Goal: Complete application form

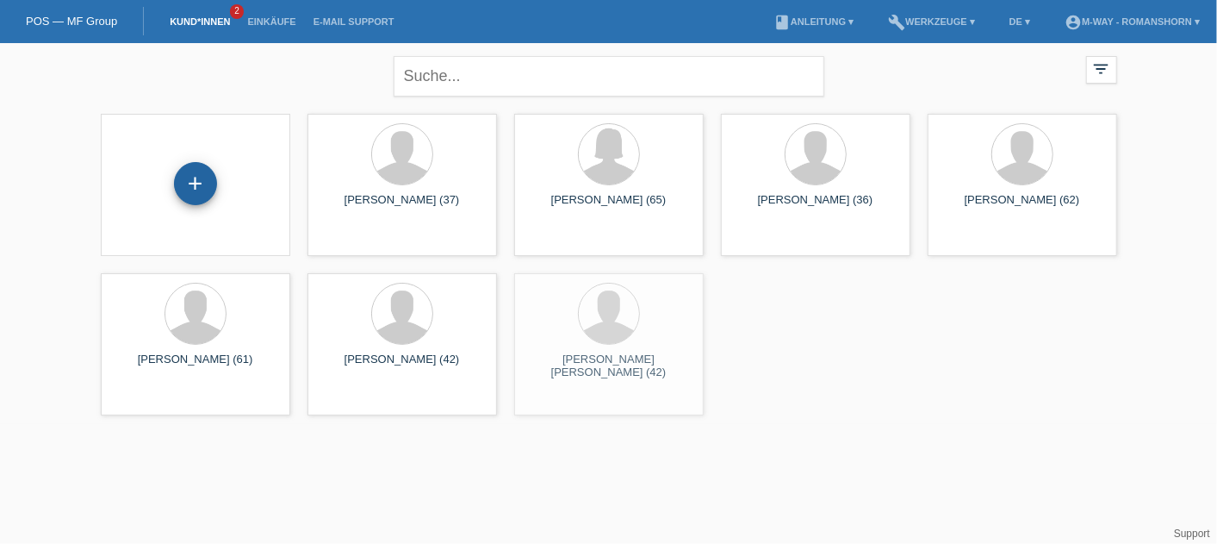
click at [197, 182] on div "+" at bounding box center [195, 183] width 43 height 43
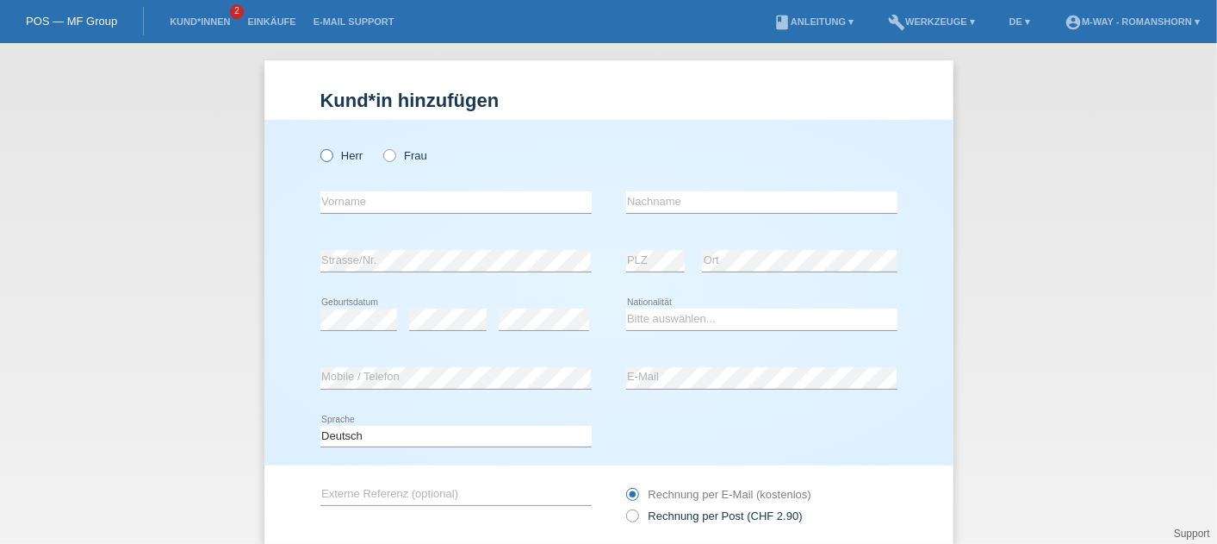
click at [329, 152] on label "Herr" at bounding box center [341, 155] width 43 height 13
click at [329, 152] on input "Herr" at bounding box center [325, 154] width 11 height 11
radio input "true"
click at [329, 192] on input "text" at bounding box center [455, 202] width 271 height 22
type input "Bekim"
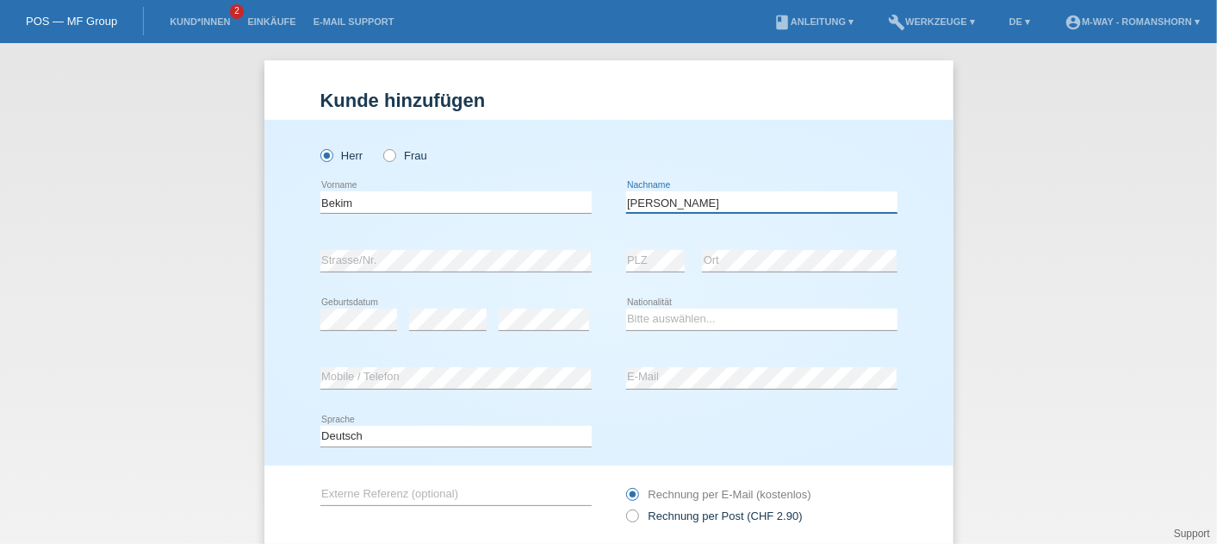
type input "[PERSON_NAME]"
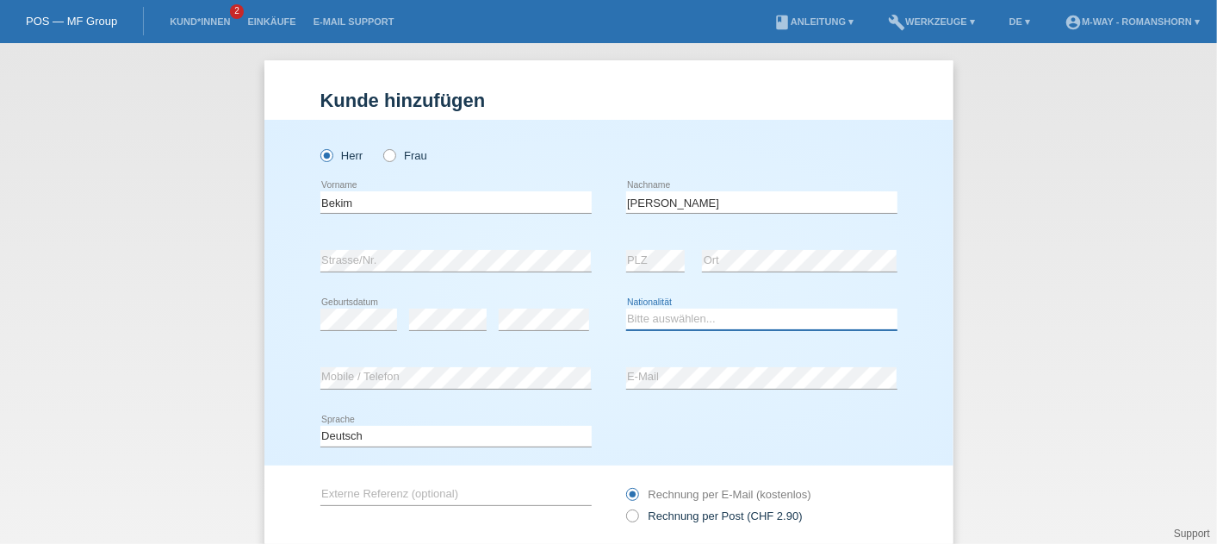
click at [664, 319] on select "Bitte auswählen... Schweiz Deutschland Liechtenstein Österreich ------------ Af…" at bounding box center [761, 318] width 271 height 21
select select "MK"
click at [626, 308] on select "Bitte auswählen... Schweiz Deutschland Liechtenstein Österreich ------------ Af…" at bounding box center [761, 318] width 271 height 21
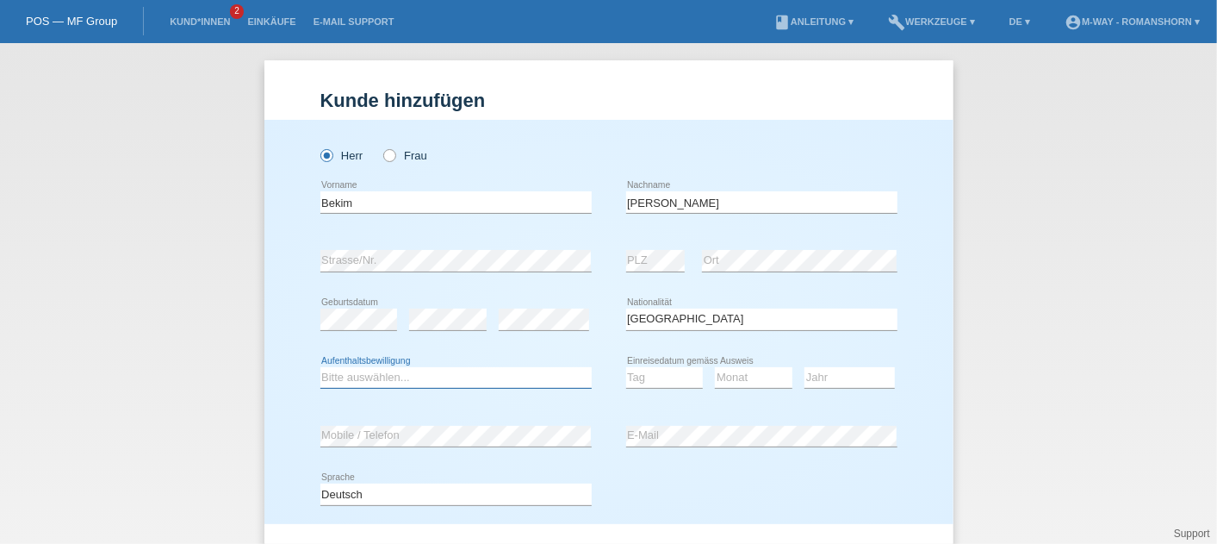
click at [342, 383] on select "Bitte auswählen... C B B - Flüchtlingsstatus Andere" at bounding box center [455, 377] width 271 height 21
select select "C"
click at [320, 367] on select "Bitte auswählen... C B B - Flüchtlingsstatus Andere" at bounding box center [455, 377] width 271 height 21
click at [631, 381] on select "Tag 01 02 03 04 05 06 07 08 09 10 11" at bounding box center [665, 377] width 78 height 21
select select "23"
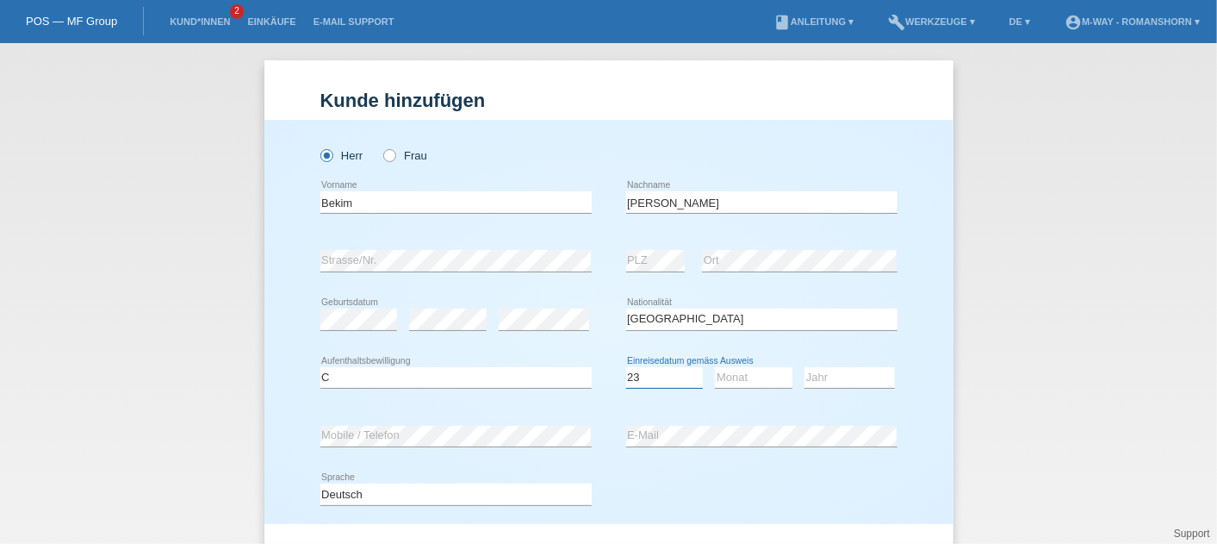
click at [626, 367] on select "Tag 01 02 03 04 05 06 07 08 09 10 11" at bounding box center [665, 377] width 78 height 21
click at [724, 373] on select "Monat 01 02 03 04 05 06 07 08 09 10 11" at bounding box center [754, 377] width 78 height 21
select select "04"
click at [715, 367] on select "Monat 01 02 03 04 05 06 07 08 09 10 11" at bounding box center [754, 377] width 78 height 21
click at [840, 376] on select "Jahr 2025 2024 2023 2022 2021 2020 2019 2018 2017 2016 2015 2014 2013 2012 2011…" at bounding box center [849, 377] width 90 height 21
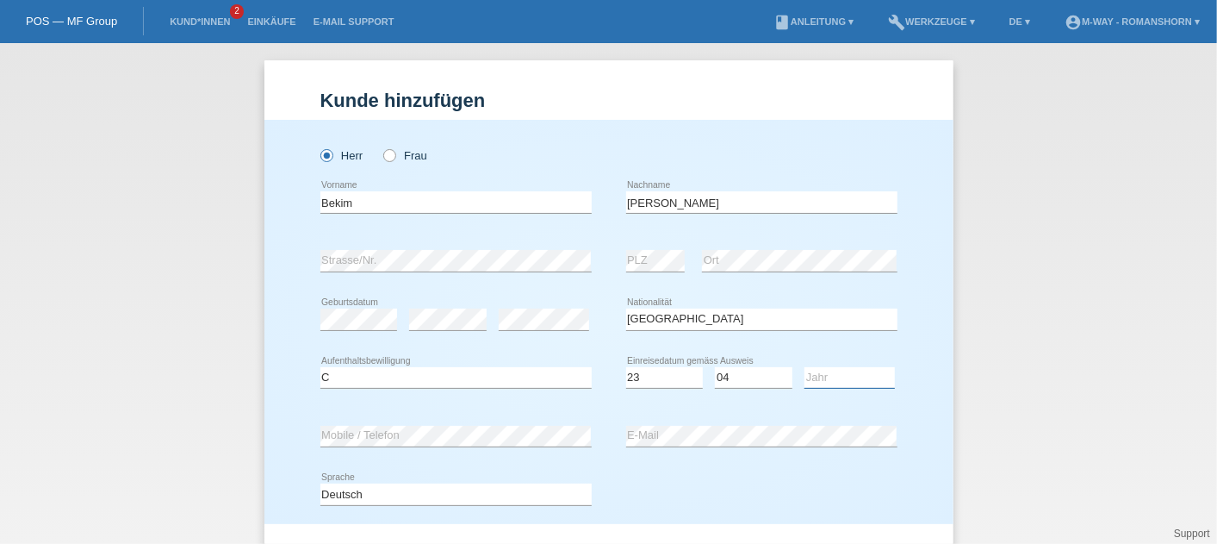
select select "1997"
click at [804, 367] on select "Jahr 2025 2024 2023 2022 2021 2020 2019 2018 2017 2016 2015 2014 2013 2012 2011…" at bounding box center [849, 377] width 90 height 21
click at [362, 243] on div "error Strasse/Nr." at bounding box center [455, 261] width 271 height 59
click at [539, 233] on div "error Strasse/Nr." at bounding box center [455, 261] width 271 height 59
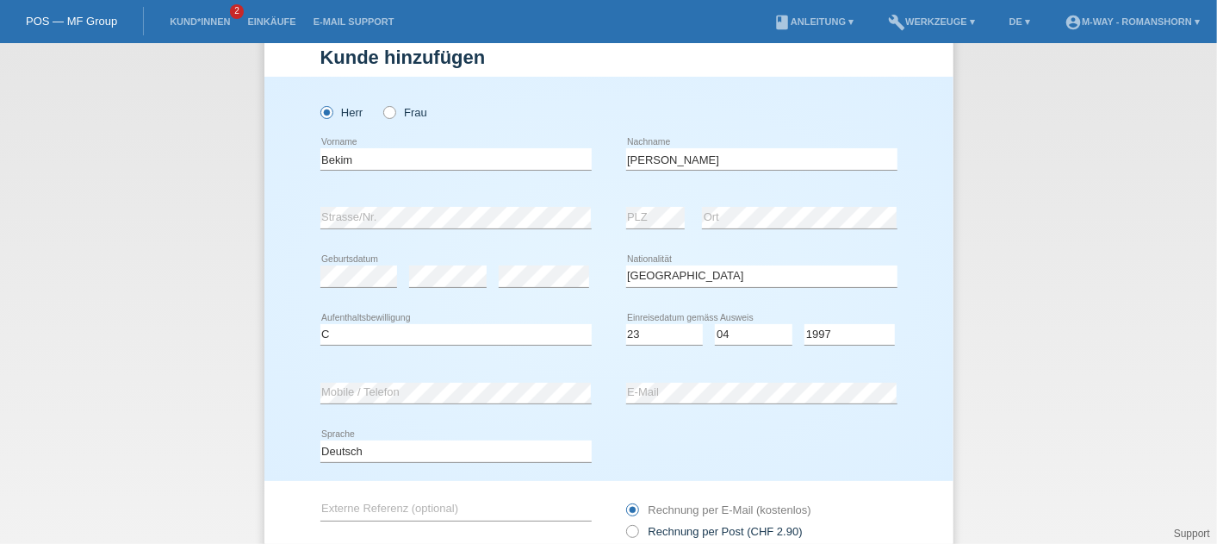
scroll to position [96, 0]
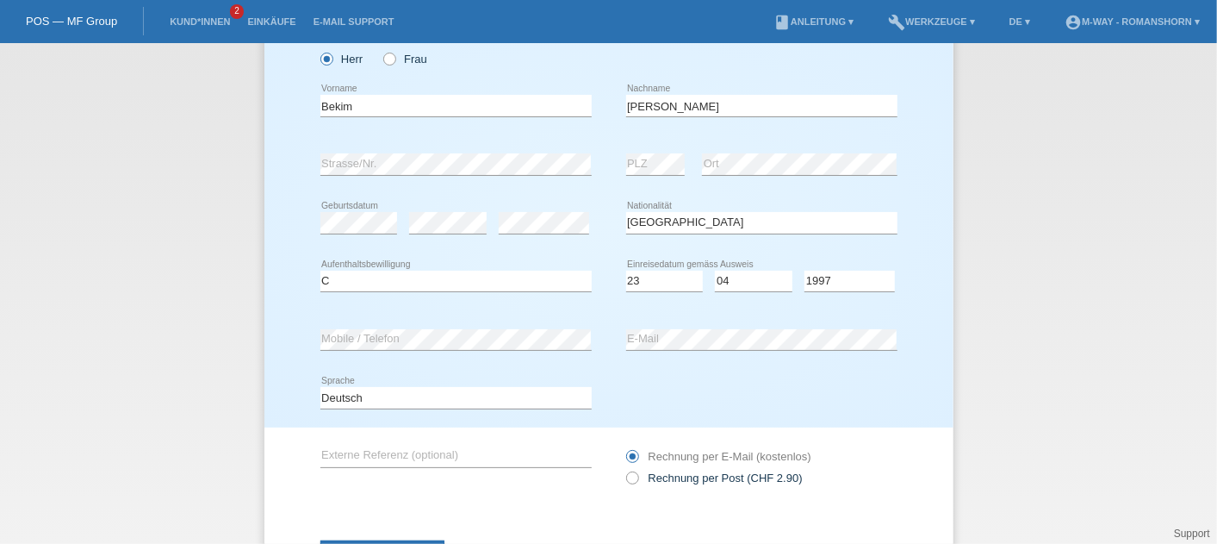
click at [628, 371] on div "Deutsch Français Italiano English error Sprache" at bounding box center [608, 398] width 577 height 59
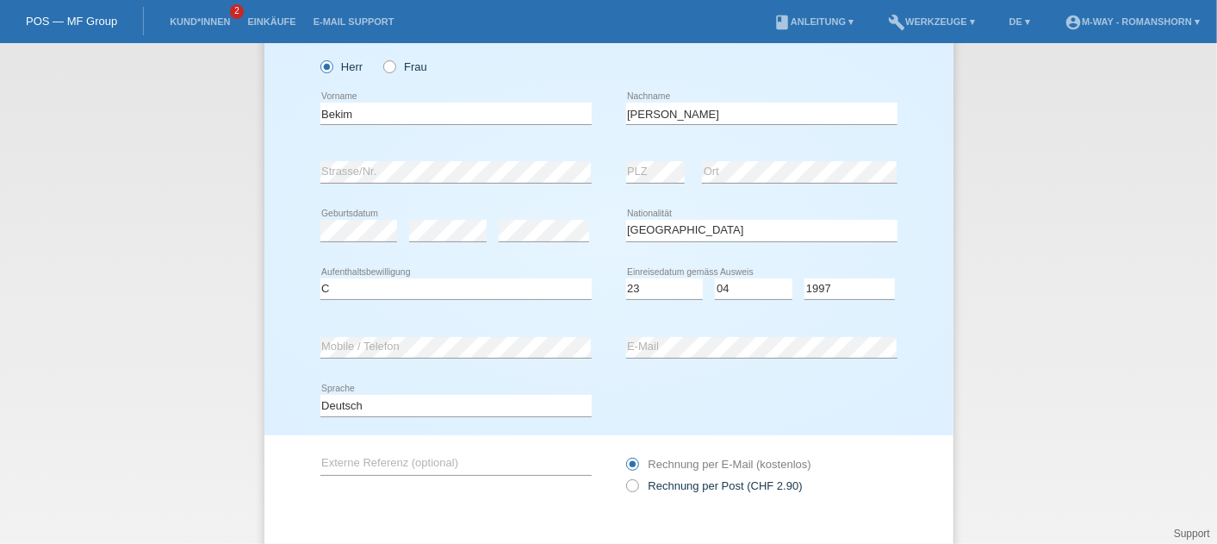
scroll to position [87, 0]
click at [693, 404] on div "Deutsch Français Italiano English error Sprache" at bounding box center [608, 407] width 577 height 59
click at [623, 478] on icon at bounding box center [623, 478] width 0 height 0
click at [629, 488] on input "Rechnung per Post (CHF 2.90)" at bounding box center [631, 492] width 11 height 22
radio input "true"
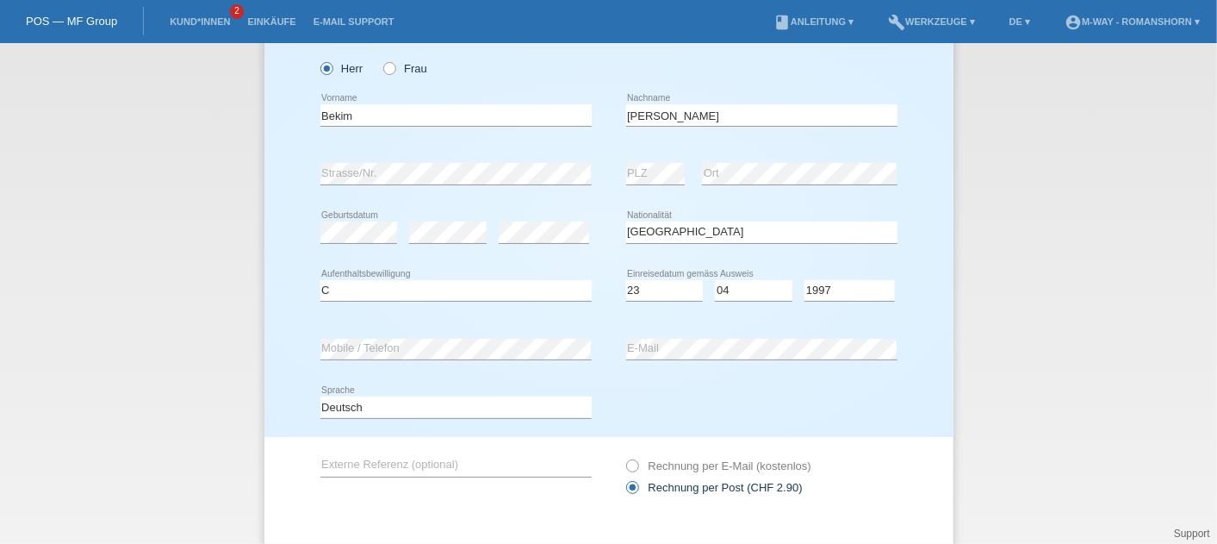
scroll to position [175, 0]
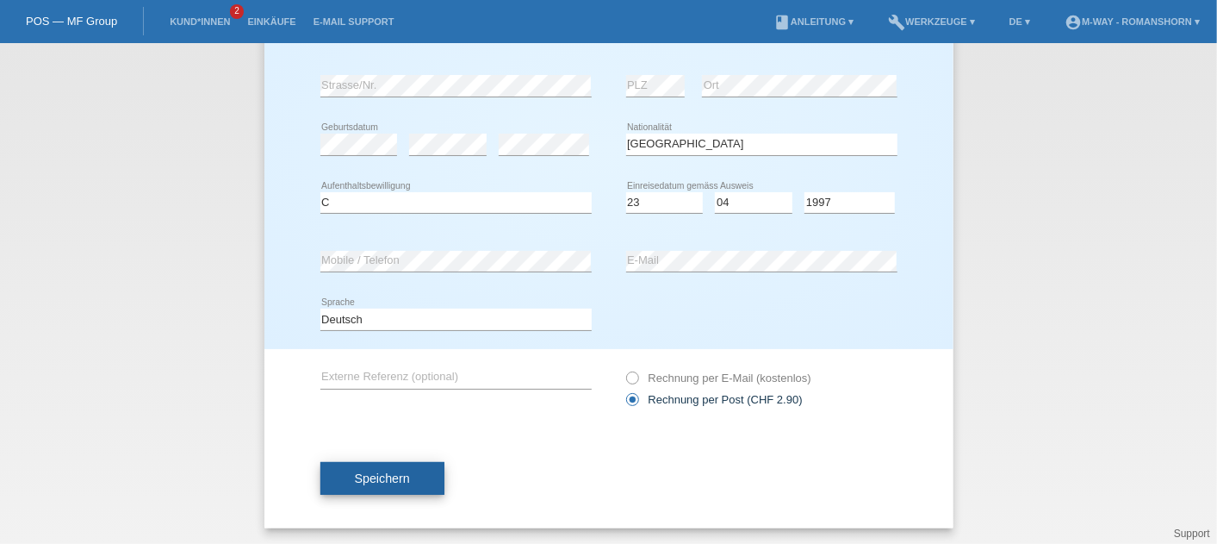
click at [405, 480] on button "Speichern" at bounding box center [382, 478] width 124 height 33
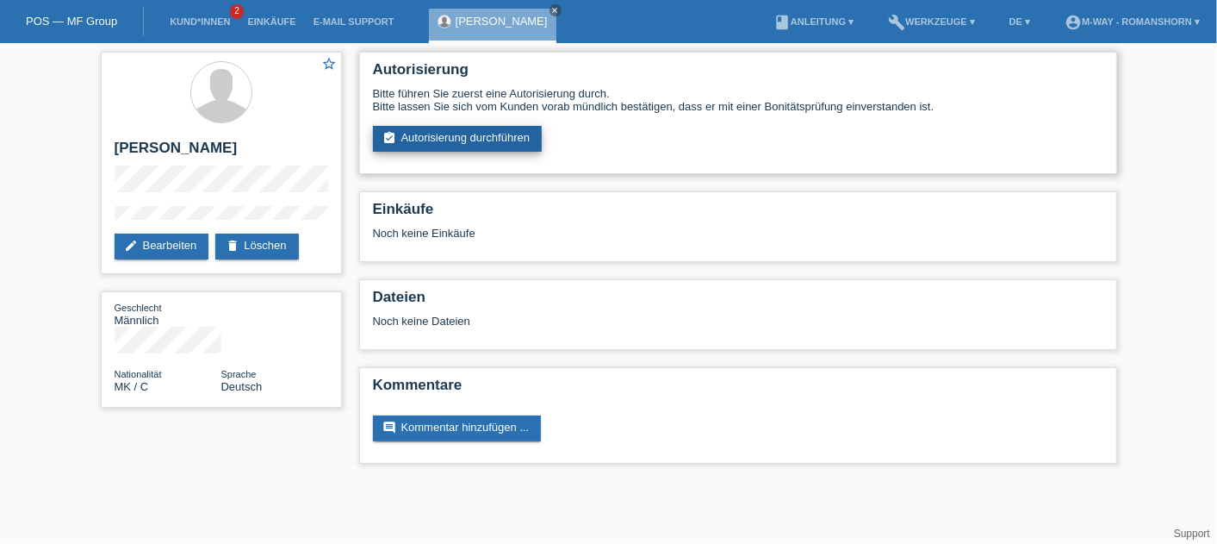
click at [430, 133] on link "assignment_turned_in Autorisierung durchführen" at bounding box center [458, 139] width 170 height 26
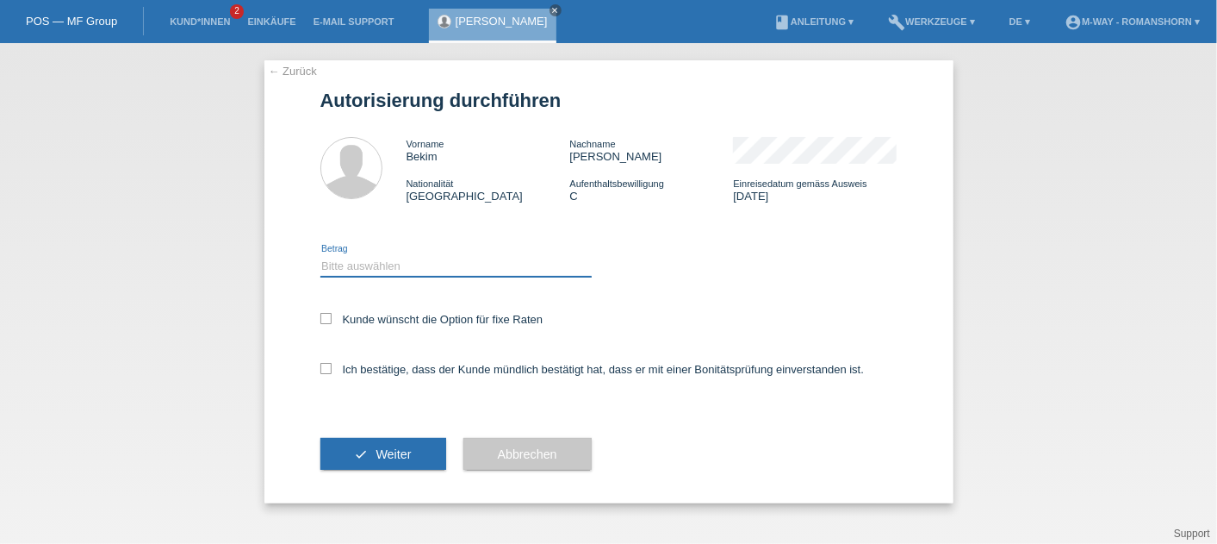
click at [382, 268] on select "Bitte auswählen CHF 1.00 - CHF 499.00 CHF 500.00 - CHF 1'999.00 CHF 2'000.00 - …" at bounding box center [455, 265] width 271 height 21
select select "3"
click at [320, 256] on select "Bitte auswählen CHF 1.00 - CHF 499.00 CHF 500.00 - CHF 1'999.00 CHF 2'000.00 - …" at bounding box center [455, 265] width 271 height 21
click at [325, 323] on icon at bounding box center [325, 318] width 11 height 11
click at [325, 323] on input "Kunde wünscht die Option für fixe Raten" at bounding box center [325, 318] width 11 height 11
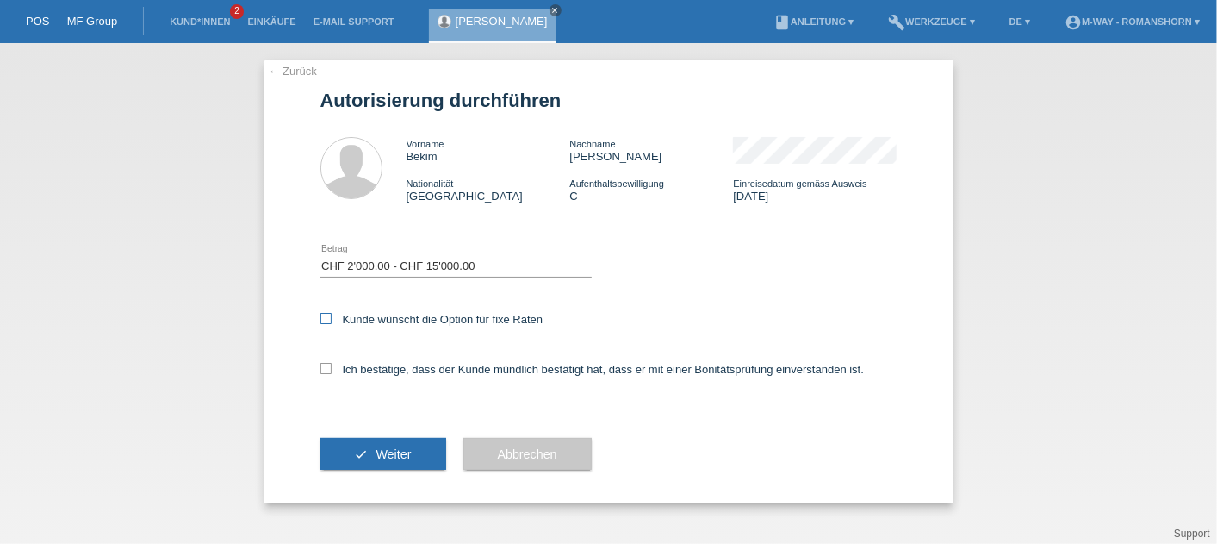
checkbox input "true"
click at [322, 368] on icon at bounding box center [325, 368] width 11 height 11
click at [322, 368] on input "Ich bestätige, dass der Kunde mündlich bestätigt hat, dass er mit einer Bonität…" at bounding box center [325, 368] width 11 height 11
checkbox input "true"
click at [368, 450] on button "check Weiter" at bounding box center [383, 454] width 126 height 33
